Goal: Task Accomplishment & Management: Manage account settings

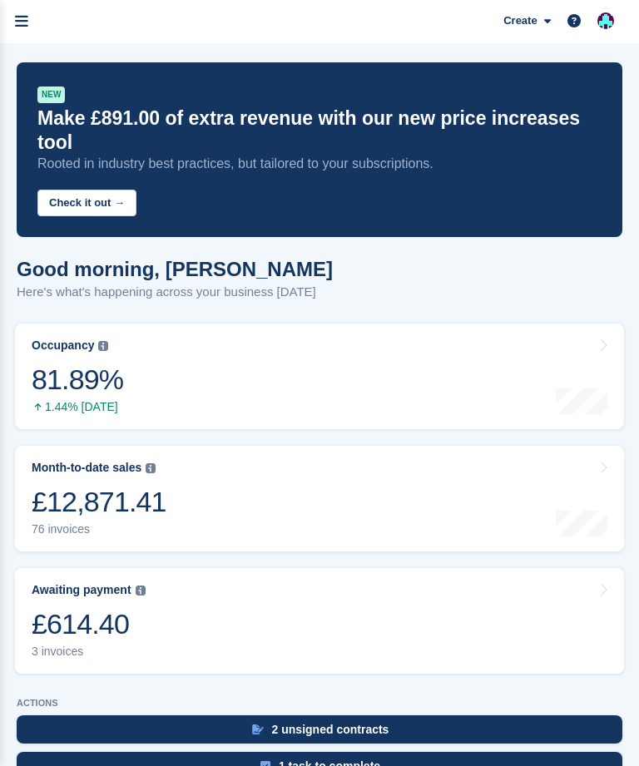
click at [21, 22] on icon "menu" at bounding box center [21, 21] width 13 height 15
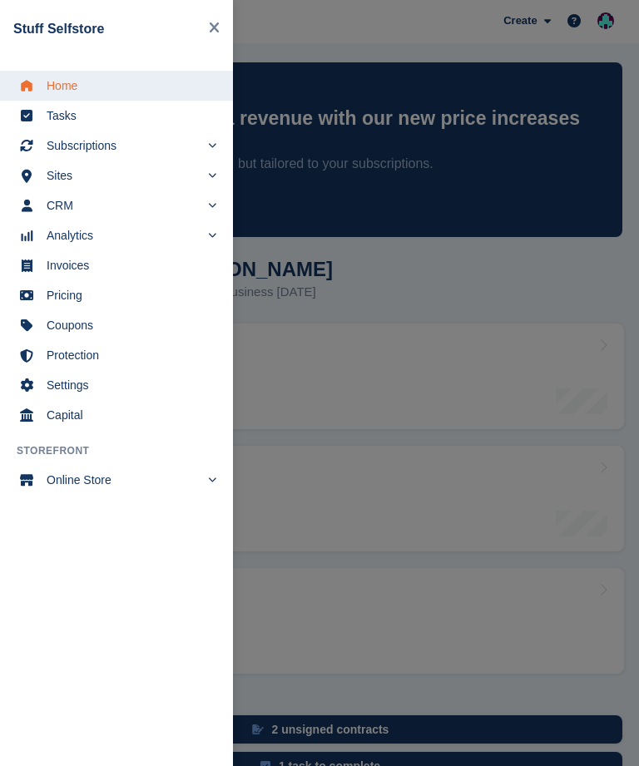
click at [363, 262] on div "main navigation" at bounding box center [319, 383] width 639 height 766
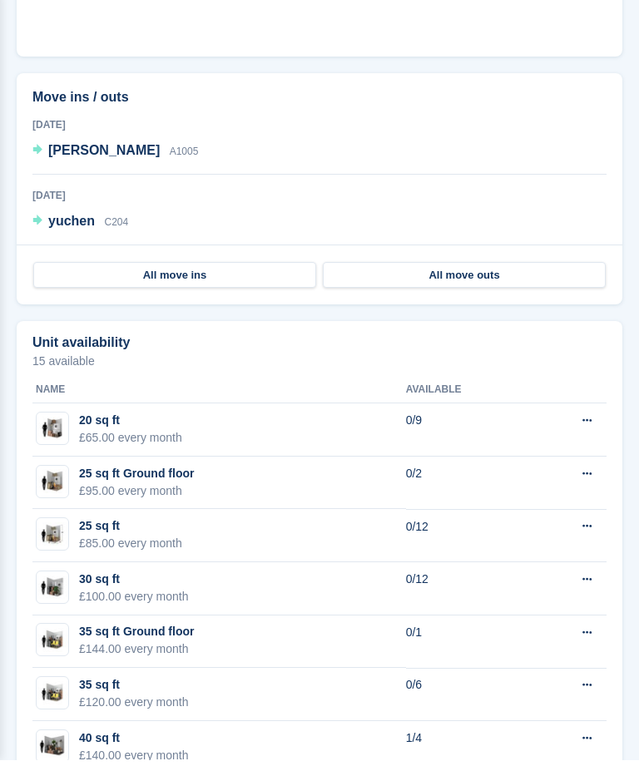
scroll to position [1258, 0]
click at [354, 261] on link "All move outs" at bounding box center [464, 274] width 283 height 27
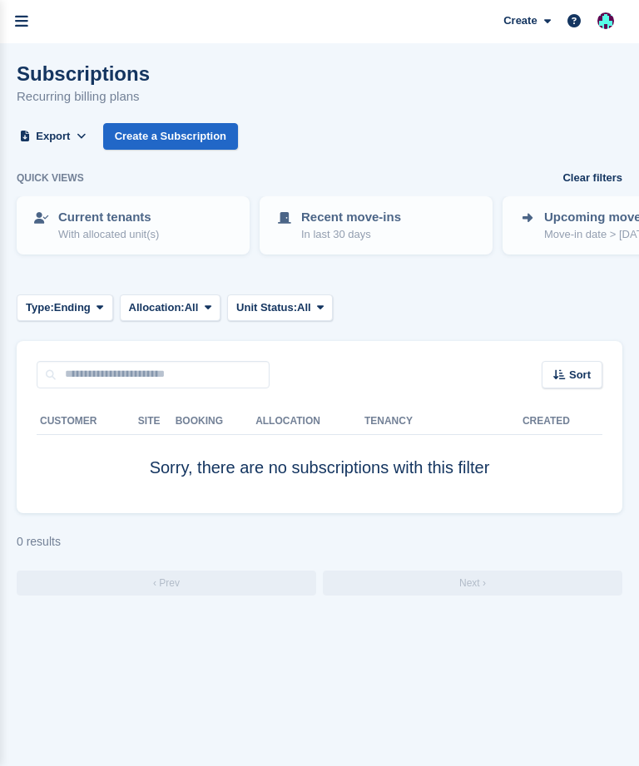
click at [22, 22] on icon "menu" at bounding box center [21, 21] width 13 height 15
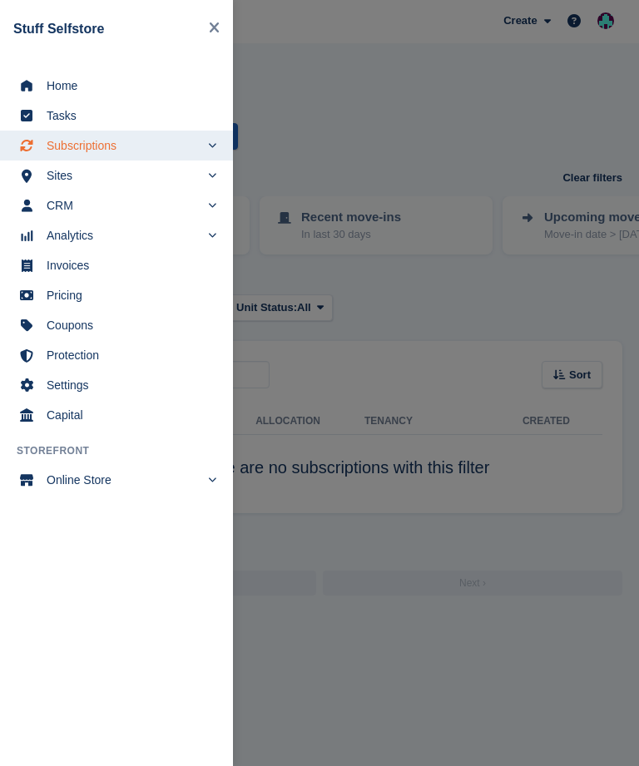
click at [71, 89] on span "Home" at bounding box center [127, 85] width 161 height 23
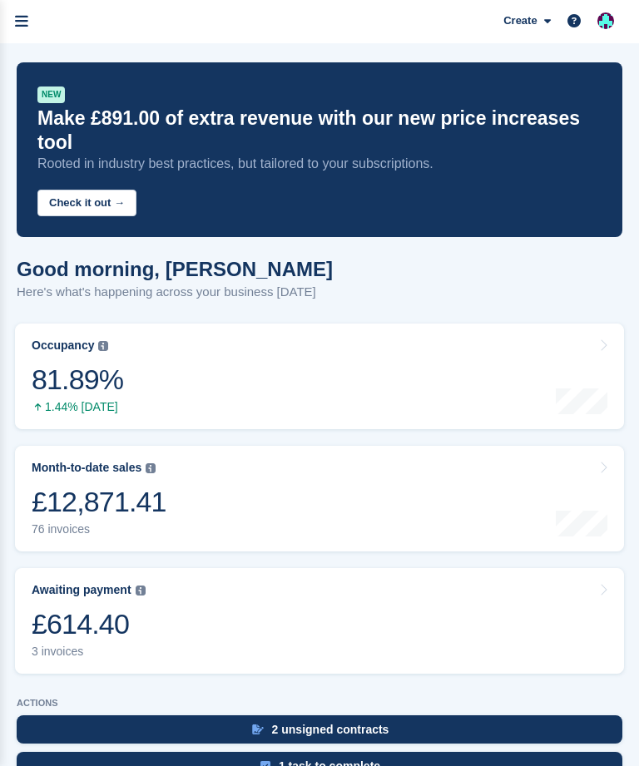
click at [24, 15] on icon "menu" at bounding box center [21, 21] width 13 height 15
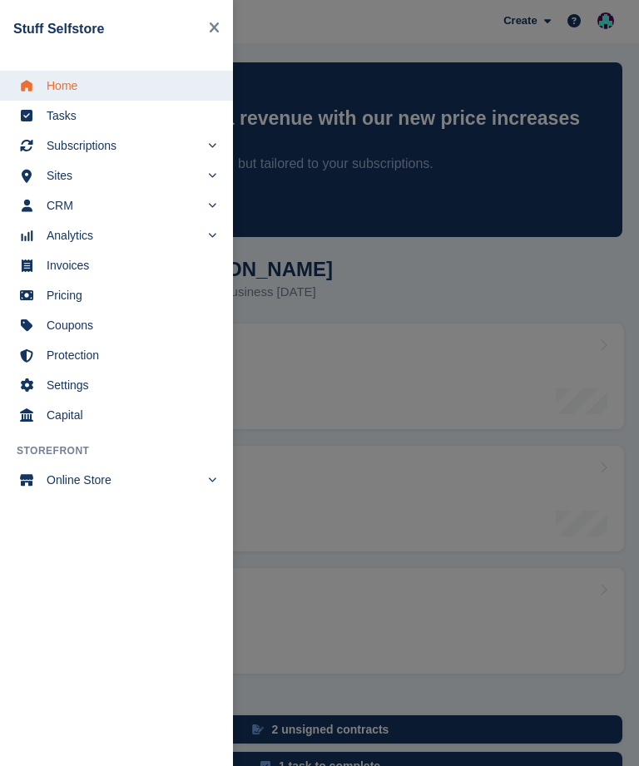
click at [74, 85] on span "Home" at bounding box center [127, 85] width 161 height 23
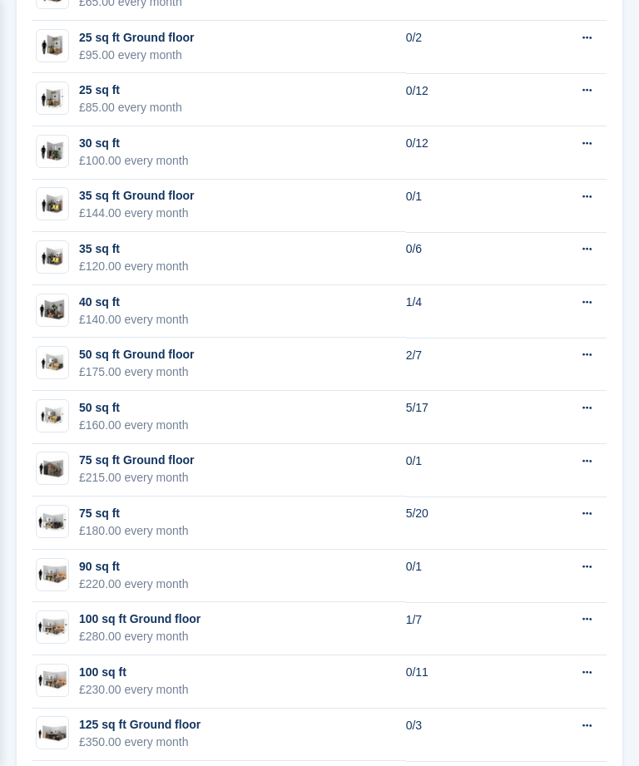
scroll to position [1689, 0]
